Goal: Task Accomplishment & Management: Complete application form

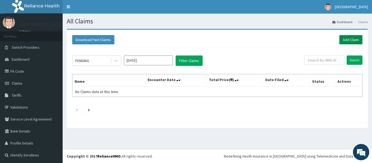
click at [340, 41] on link "Add Claim" at bounding box center [351, 39] width 23 height 9
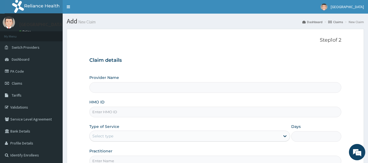
type input "Olufunmi Specialist Hospital"
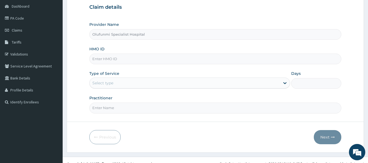
scroll to position [61, 0]
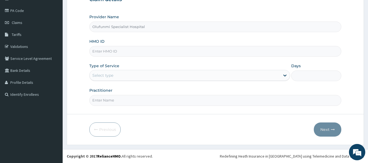
click at [193, 53] on input "HMO ID" at bounding box center [215, 51] width 252 height 11
type input "SFL/10271/B"
click at [134, 73] on div "Select type" at bounding box center [185, 75] width 191 height 9
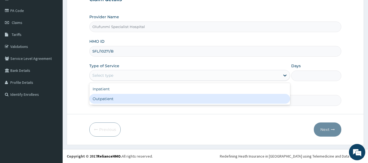
click at [133, 96] on div "Outpatient" at bounding box center [189, 99] width 201 height 10
type input "1"
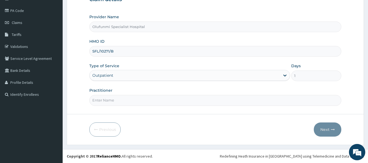
click at [210, 96] on input "Practitioner" at bounding box center [215, 100] width 252 height 11
type input "DR (MRS) [PERSON_NAME]"
click at [332, 128] on icon "button" at bounding box center [333, 130] width 4 height 4
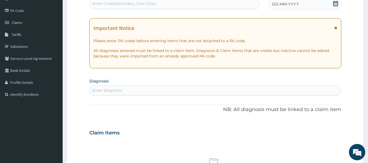
click at [218, 2] on div "Enter Code(Secondary Care Only)" at bounding box center [175, 3] width 170 height 9
paste input "PA/F4872E"
type input "PA/F4872E"
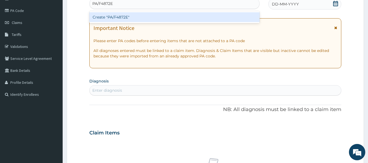
click at [206, 17] on div "Create "PA/F4872E"" at bounding box center [174, 17] width 171 height 10
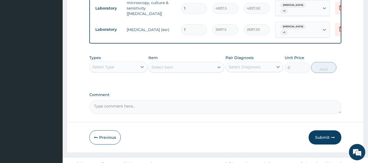
scroll to position [332, 0]
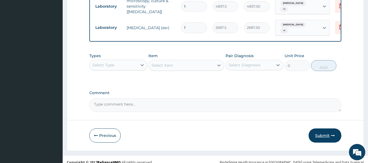
click at [333, 134] on icon "button" at bounding box center [333, 136] width 4 height 4
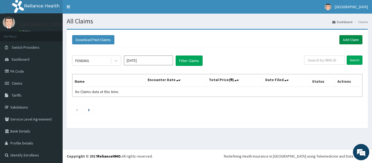
click at [347, 41] on link "Add Claim" at bounding box center [351, 39] width 23 height 9
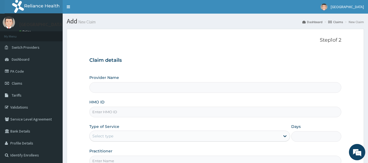
type input "Olufunmi Specialist Hospital"
click at [20, 72] on link "PA Code" at bounding box center [31, 71] width 63 height 12
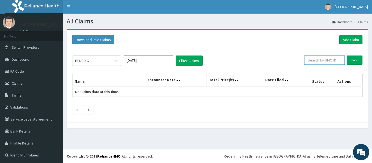
click at [308, 61] on input "text" at bounding box center [325, 60] width 41 height 9
type input "SFL/10271/B"
click at [351, 63] on input "Search" at bounding box center [355, 60] width 16 height 9
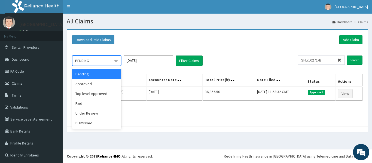
click at [116, 62] on icon at bounding box center [115, 60] width 5 height 5
click at [22, 71] on link "PA Code" at bounding box center [31, 71] width 63 height 12
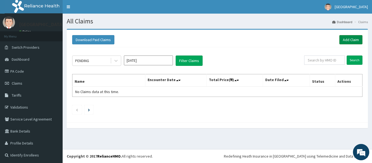
click at [345, 41] on link "Add Claim" at bounding box center [351, 39] width 23 height 9
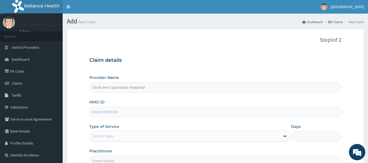
click at [202, 111] on input "HMO ID" at bounding box center [215, 112] width 252 height 11
type input "RET/46156/A"
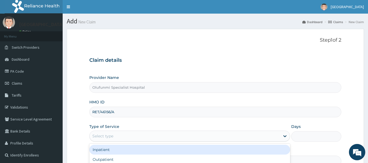
click at [213, 136] on div "Select type" at bounding box center [185, 136] width 191 height 9
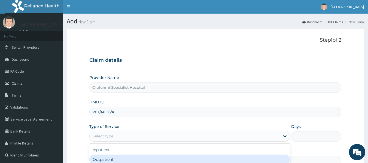
click at [198, 157] on div "Outpatient" at bounding box center [189, 160] width 201 height 10
type input "1"
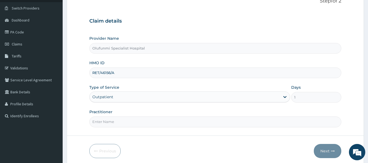
scroll to position [49, 0]
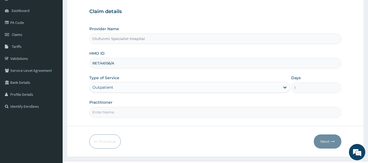
click at [291, 110] on input "Practitioner" at bounding box center [215, 112] width 252 height 11
type input "DR (MRS) [PERSON_NAME]"
click at [321, 141] on button "Next" at bounding box center [328, 142] width 28 height 14
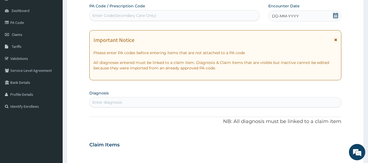
click at [166, 14] on div "Enter Code(Secondary Care Only)" at bounding box center [175, 15] width 170 height 9
paste input "PA/6A453B"
type input "PA/6A453B"
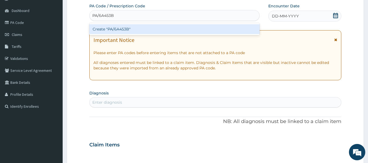
click at [169, 25] on div "Create "PA/6A453B"" at bounding box center [174, 29] width 171 height 10
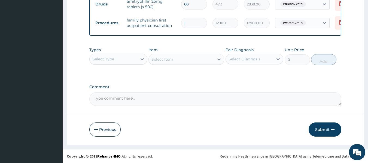
scroll to position [264, 0]
drag, startPoint x: 323, startPoint y: 132, endPoint x: 361, endPoint y: 61, distance: 80.6
click at [328, 127] on button "Submit" at bounding box center [325, 130] width 33 height 14
